Goal: Contribute content: Contribute content

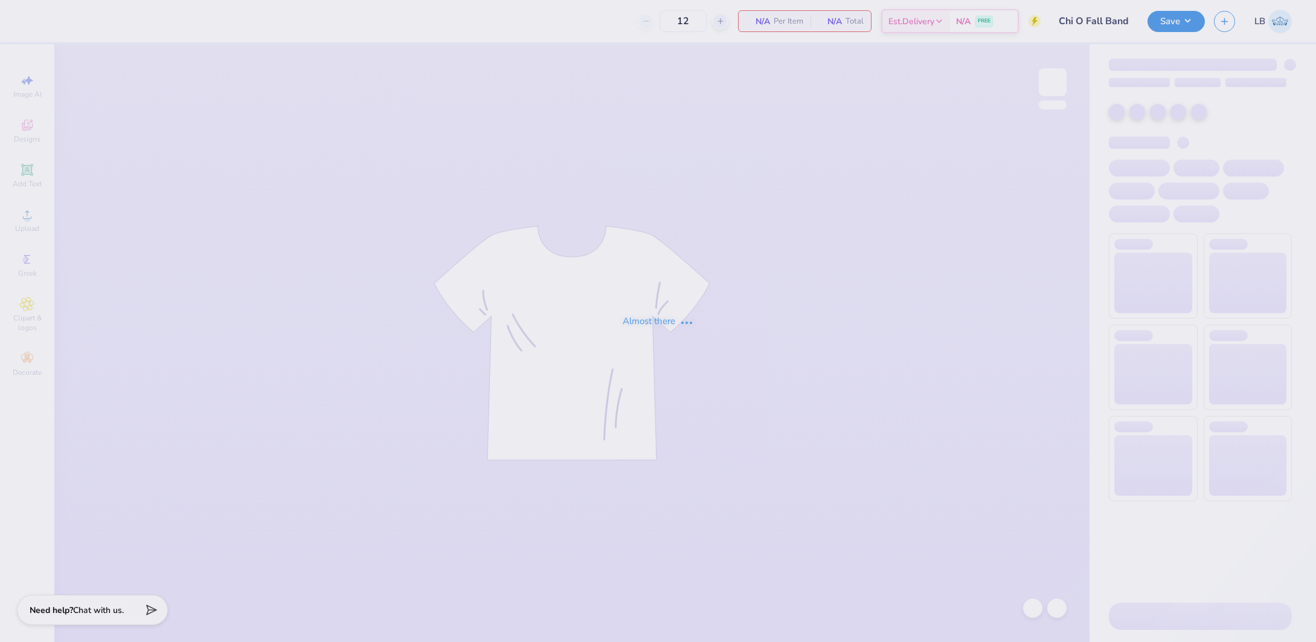
type input "Chi O Fall Band"
type input "48"
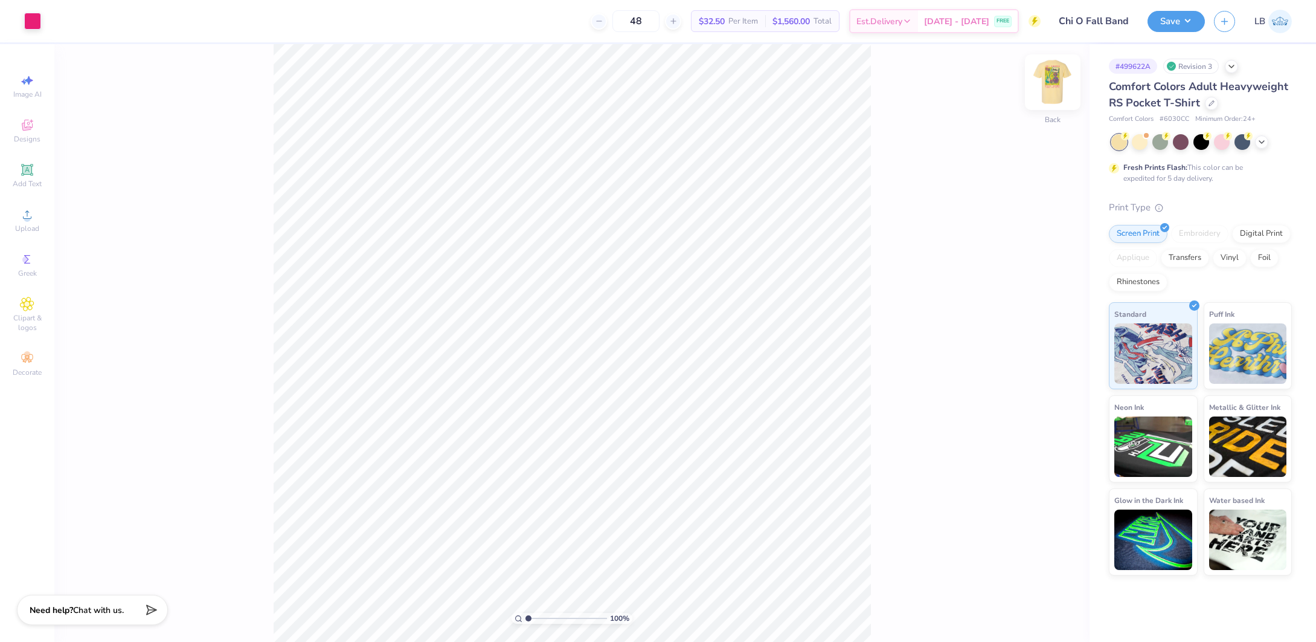
click at [1052, 84] on img at bounding box center [1053, 82] width 48 height 48
click at [80, 26] on div at bounding box center [76, 19] width 17 height 17
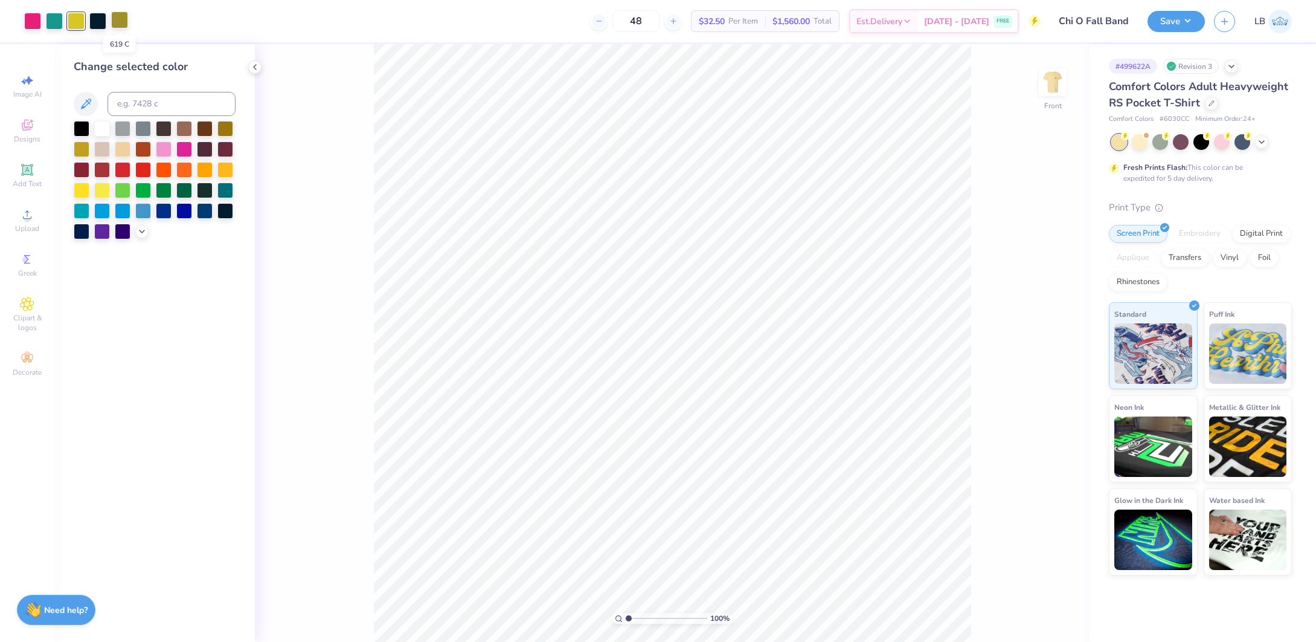
click at [121, 21] on div at bounding box center [119, 19] width 17 height 17
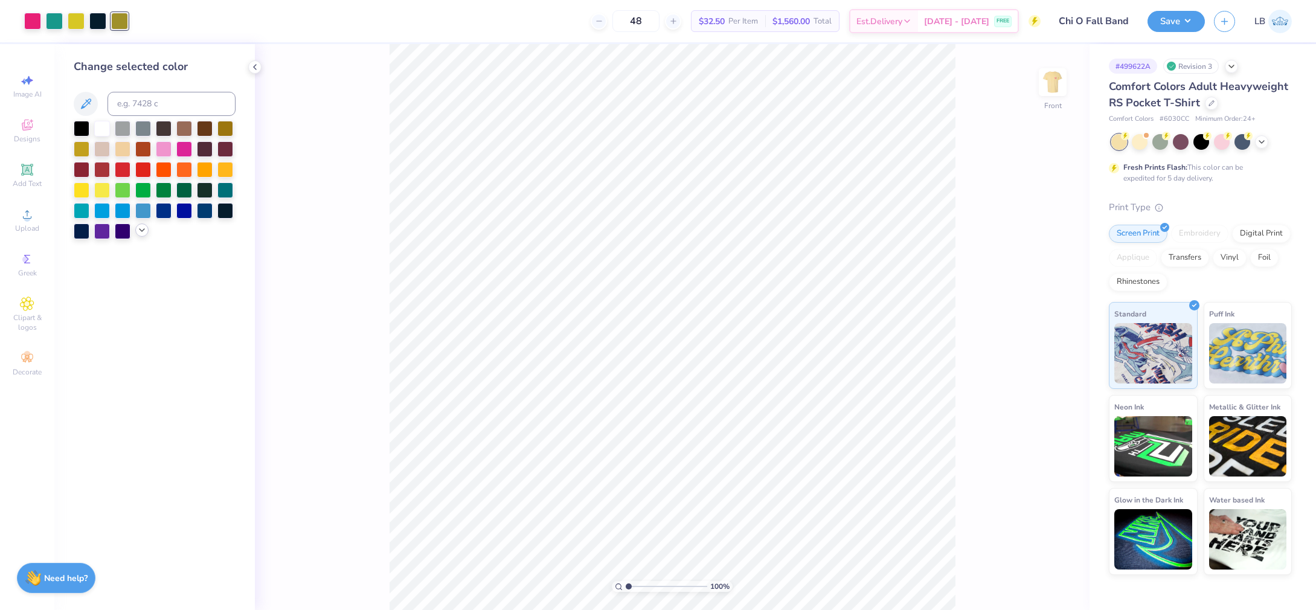
click at [141, 233] on icon at bounding box center [142, 230] width 10 height 10
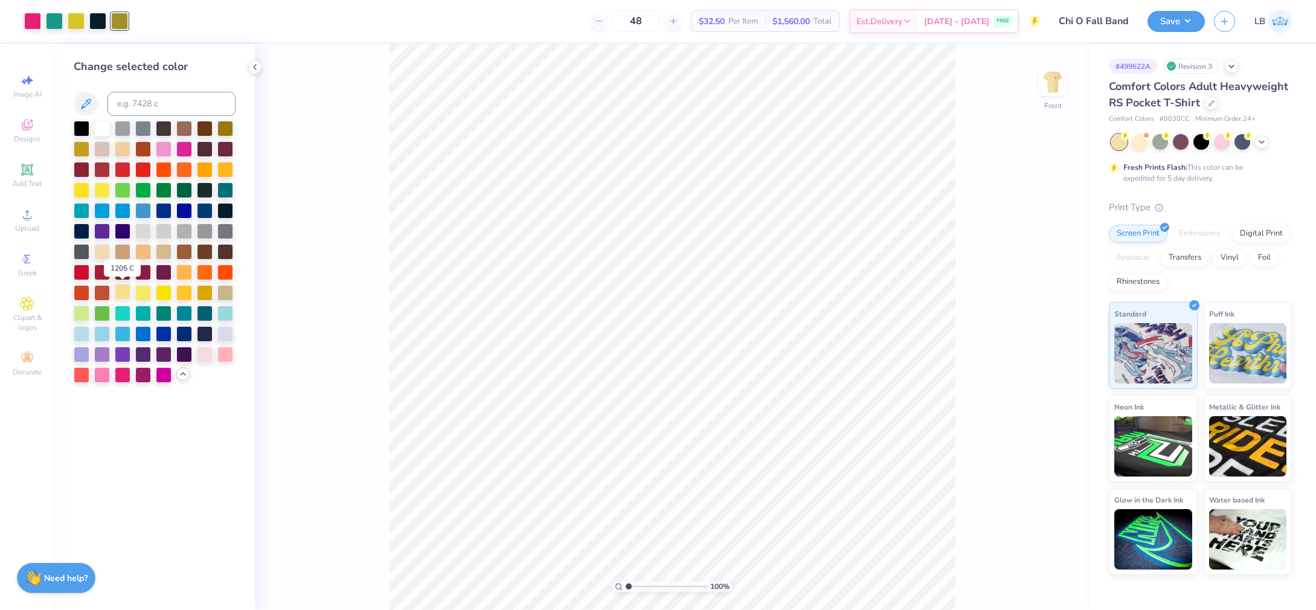
click at [125, 292] on div at bounding box center [123, 292] width 16 height 16
click at [118, 25] on div at bounding box center [119, 21] width 17 height 17
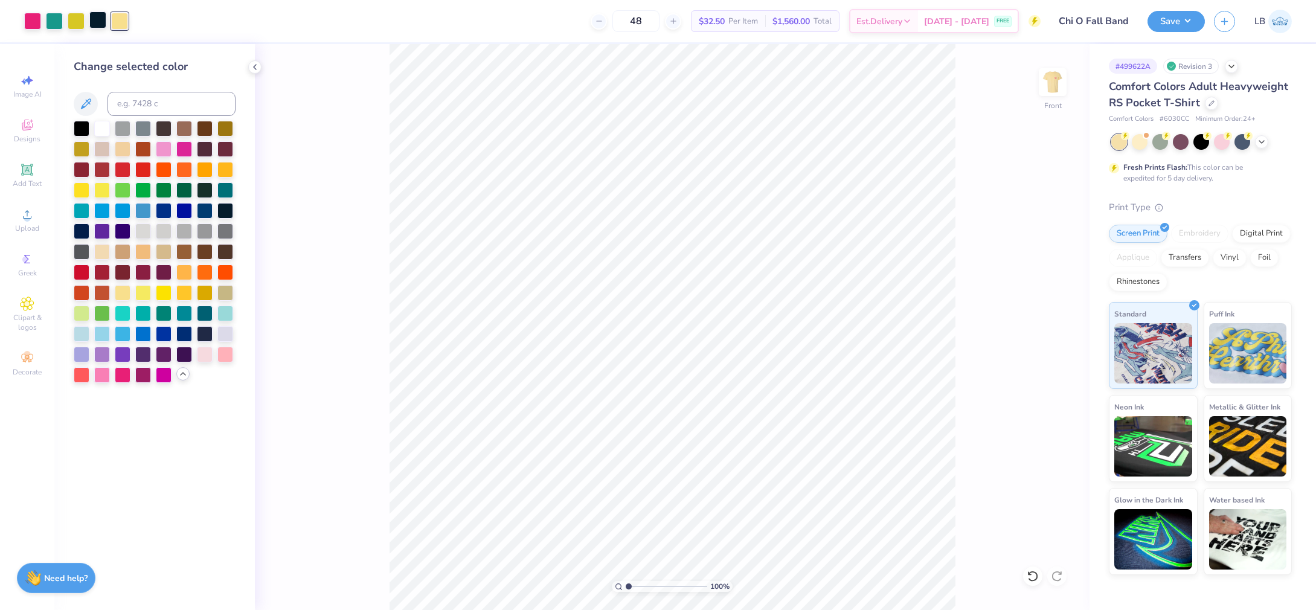
click at [98, 23] on div at bounding box center [97, 19] width 17 height 17
click at [184, 110] on input at bounding box center [172, 104] width 128 height 24
type input "7473"
type input "C"
click at [48, 23] on div at bounding box center [54, 19] width 17 height 17
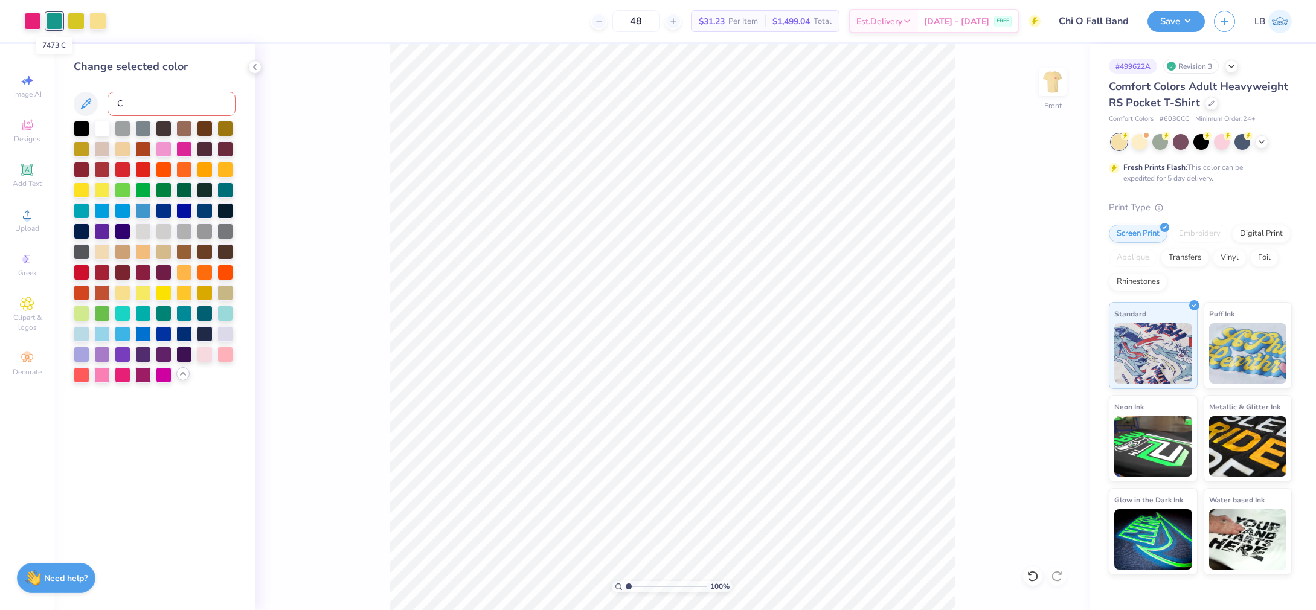
click at [115, 103] on input "C" at bounding box center [172, 104] width 128 height 24
click at [1165, 11] on button "Save" at bounding box center [1176, 19] width 57 height 21
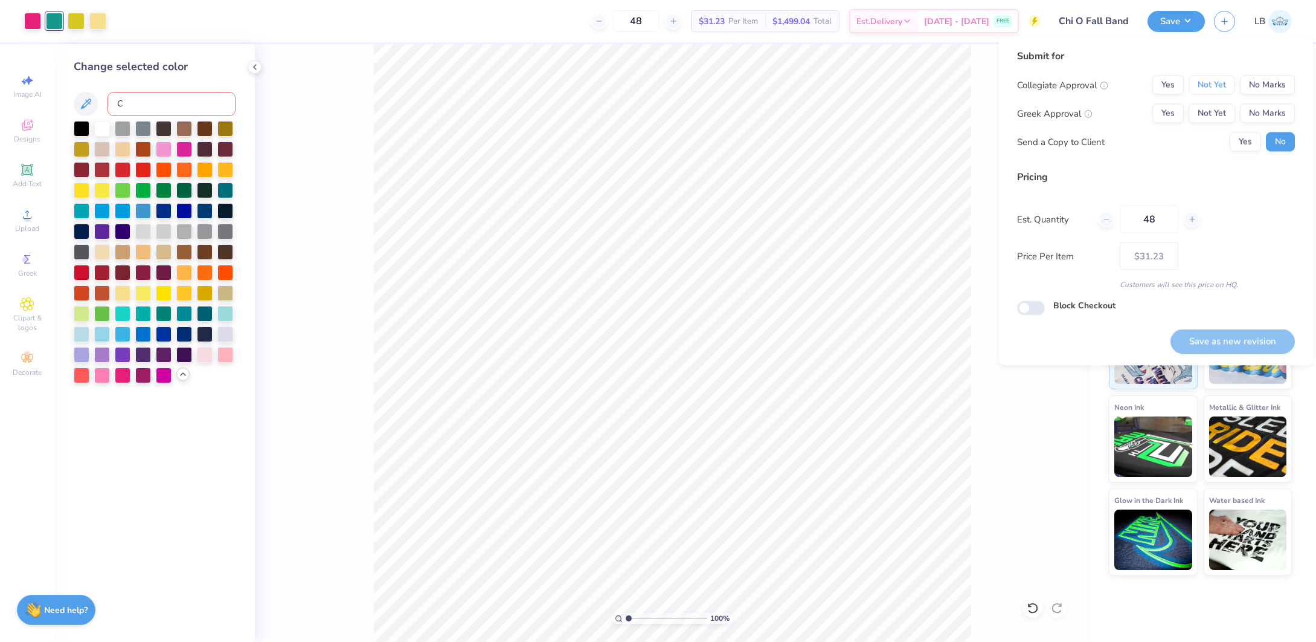
drag, startPoint x: 1209, startPoint y: 81, endPoint x: 1211, endPoint y: 127, distance: 46.5
click at [1209, 81] on button "Not Yet" at bounding box center [1212, 85] width 47 height 19
click at [1215, 107] on button "Not Yet" at bounding box center [1212, 113] width 47 height 19
click at [1227, 344] on button "Save as new revision" at bounding box center [1233, 341] width 124 height 25
type input "$31.23"
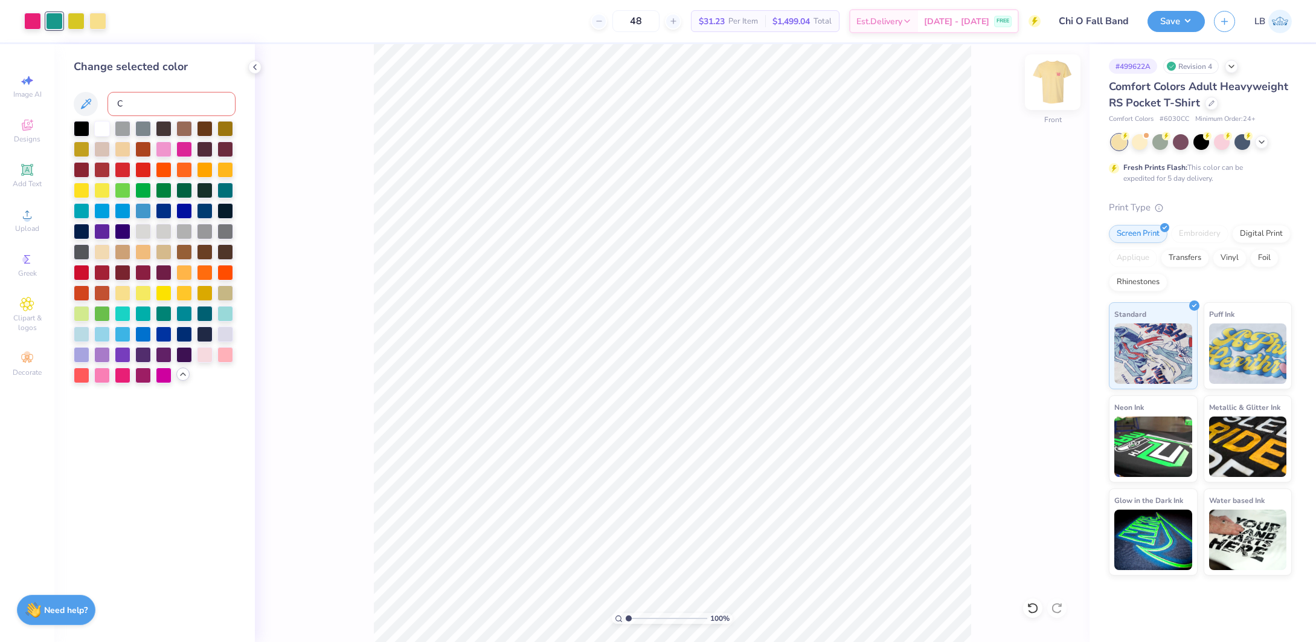
click at [1054, 79] on img at bounding box center [1053, 82] width 48 height 48
